Goal: Transaction & Acquisition: Purchase product/service

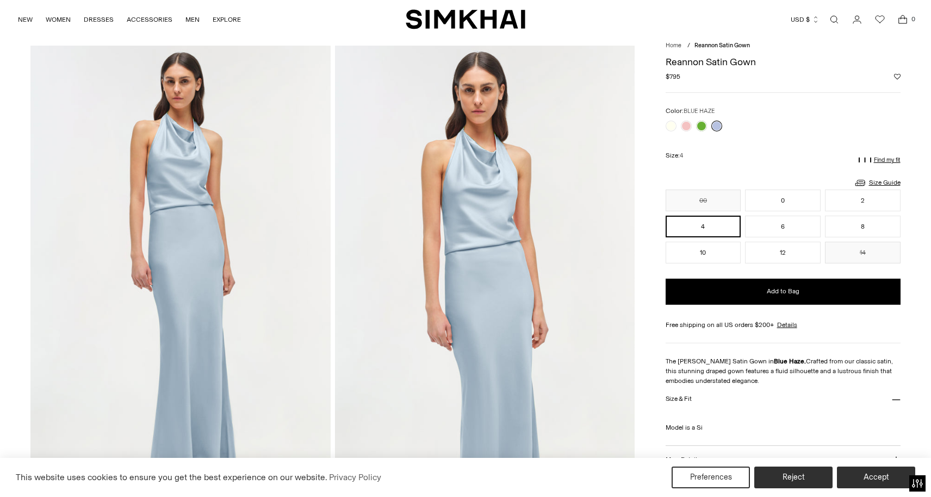
scroll to position [38, 0]
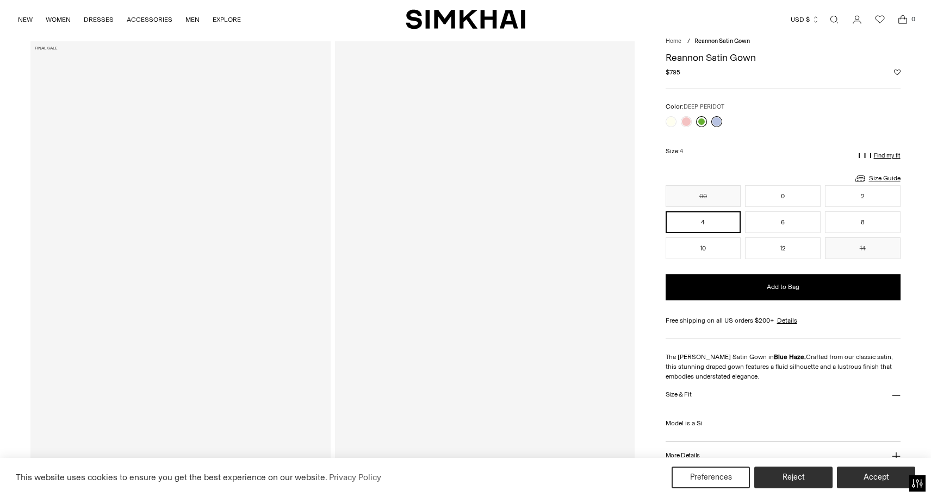
click at [698, 121] on link at bounding box center [701, 121] width 11 height 11
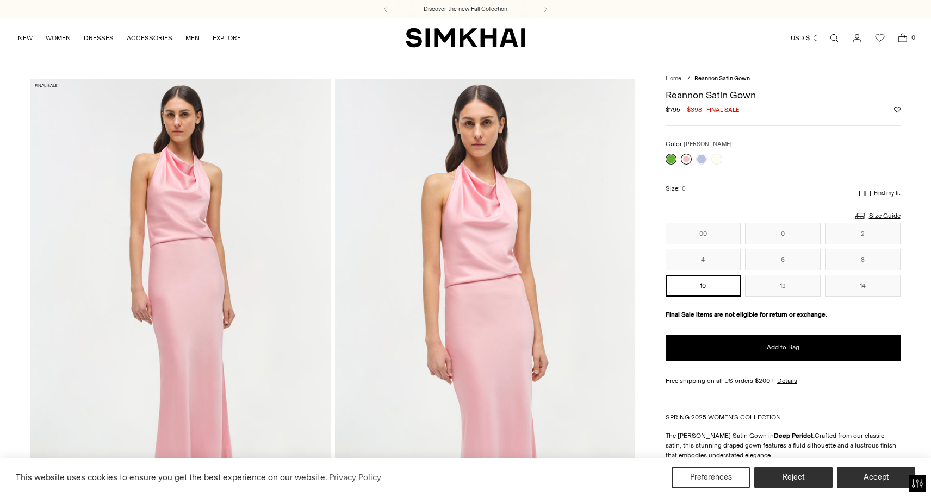
click at [684, 160] on link at bounding box center [686, 159] width 11 height 11
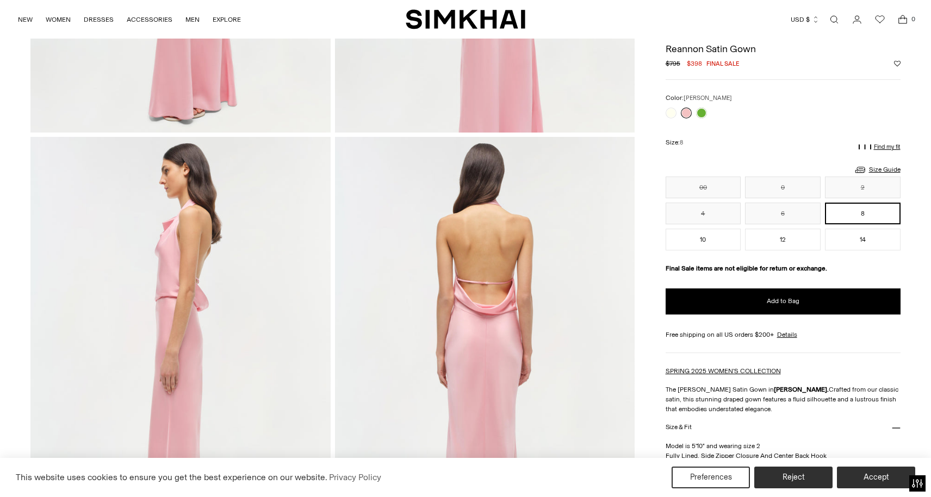
scroll to position [126, 0]
